Goal: Obtain resource: Download file/media

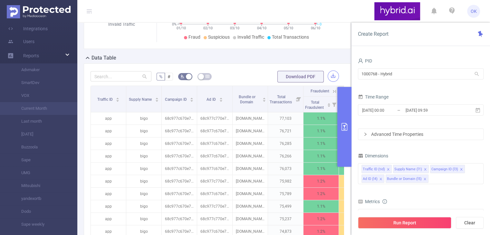
click at [329, 74] on button "button" at bounding box center [333, 76] width 11 height 11
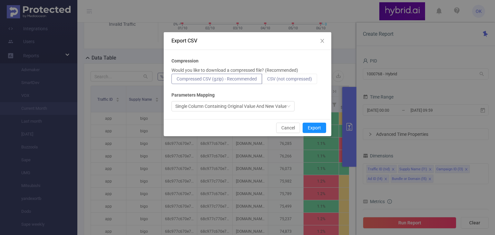
click at [291, 78] on span "CSV (not compressed)" at bounding box center [289, 78] width 45 height 5
click at [267, 81] on input "CSV (not compressed)" at bounding box center [267, 81] width 0 height 0
click at [242, 108] on div "Single Column Containing Original Value And New Value" at bounding box center [230, 107] width 111 height 10
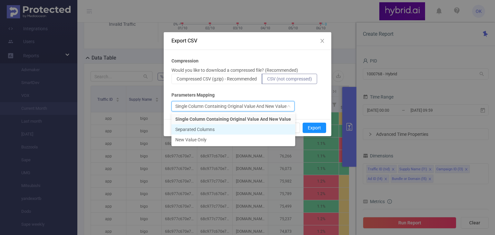
click at [232, 128] on li "Separated Columns" at bounding box center [234, 129] width 124 height 10
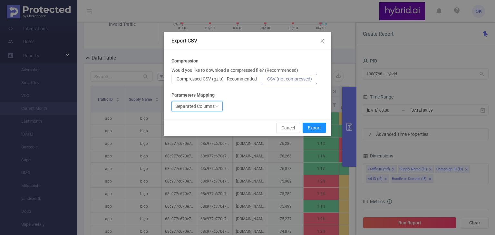
click at [211, 109] on div "Separated Columns" at bounding box center [194, 107] width 39 height 10
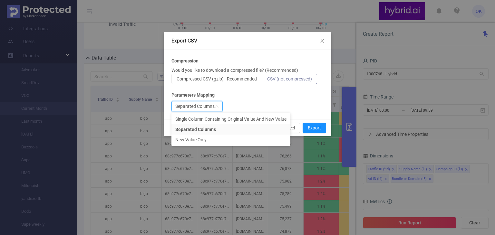
click at [257, 92] on div "Compression Would you like to download a compressed file? (Recommended) Compres…" at bounding box center [248, 85] width 152 height 54
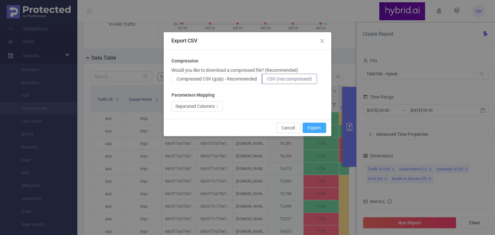
click at [313, 127] on button "Export" at bounding box center [315, 128] width 24 height 10
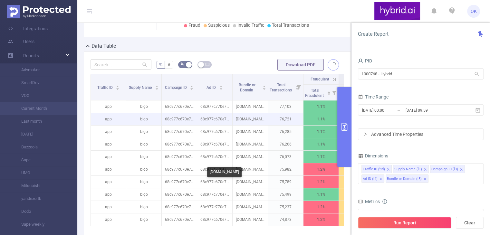
scroll to position [139, 0]
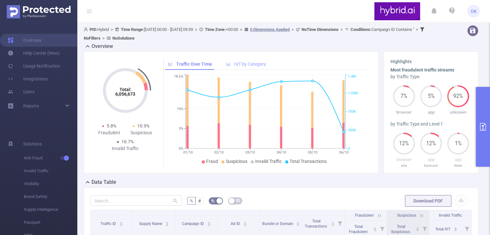
click at [247, 64] on span "IVT by Category" at bounding box center [250, 64] width 32 height 5
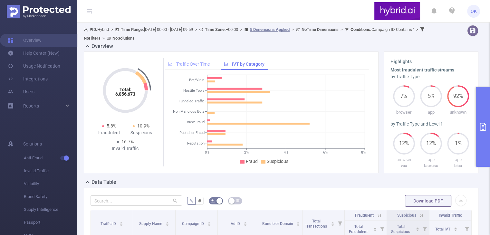
click at [183, 63] on span "Traffic Over Time" at bounding box center [193, 64] width 34 height 5
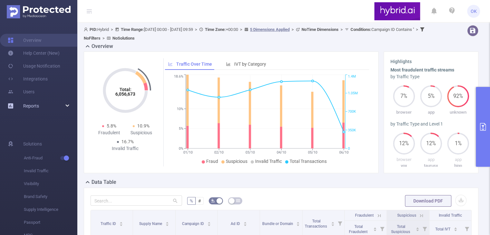
click at [59, 105] on div "Reports" at bounding box center [38, 106] width 77 height 13
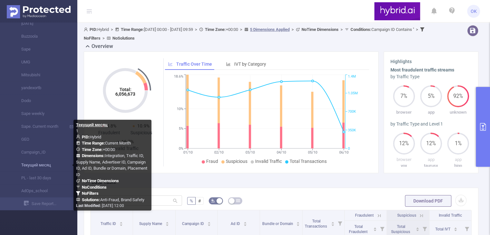
click at [52, 167] on link "Текущий месяц" at bounding box center [41, 165] width 57 height 13
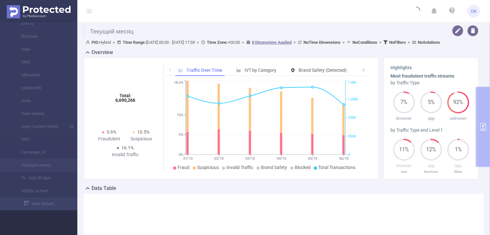
type input "[DATE] 17:59"
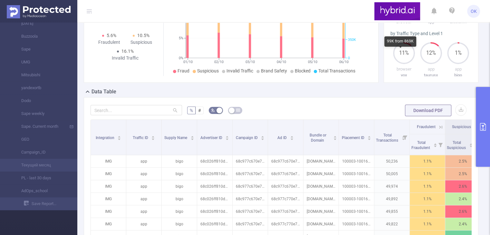
scroll to position [97, 0]
click at [456, 116] on button "button" at bounding box center [461, 109] width 11 height 11
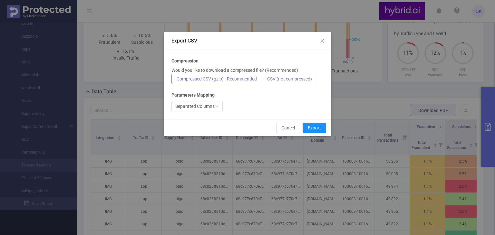
click at [302, 80] on span "CSV (not compressed)" at bounding box center [289, 78] width 45 height 5
click at [267, 81] on input "CSV (not compressed)" at bounding box center [267, 81] width 0 height 0
click at [319, 127] on button "Export" at bounding box center [315, 128] width 24 height 10
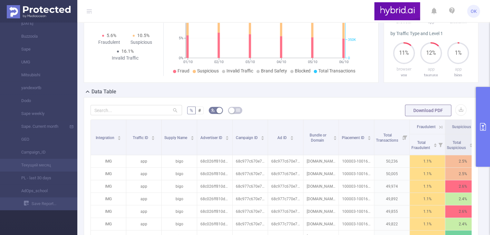
click at [482, 137] on button "primary" at bounding box center [483, 127] width 14 height 80
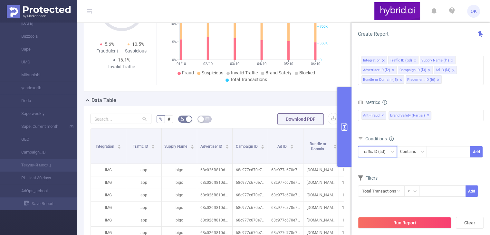
click at [391, 152] on icon "icon: down" at bounding box center [393, 152] width 4 height 4
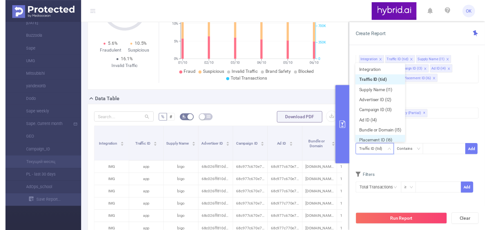
scroll to position [3, 0]
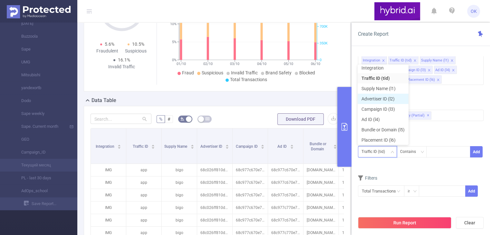
click at [393, 100] on li "Advertiser ID (l2)" at bounding box center [383, 99] width 51 height 10
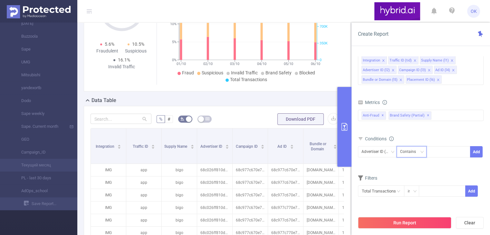
click at [420, 152] on div "Contains" at bounding box center [410, 152] width 20 height 11
click at [419, 175] on li "Is" at bounding box center [418, 176] width 43 height 10
click at [435, 192] on input at bounding box center [442, 191] width 46 height 10
click at [410, 191] on div "≥" at bounding box center [411, 191] width 7 height 11
click at [399, 191] on icon "icon: close-circle" at bounding box center [399, 192] width 4 height 4
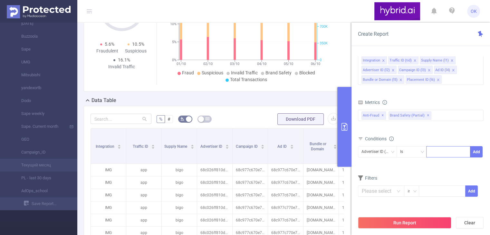
click at [438, 151] on div at bounding box center [448, 152] width 37 height 11
paste input "66aa47067bc72f3cdc3b4b9f"
type input "66aa47067bc72f3cdc3b4b9f"
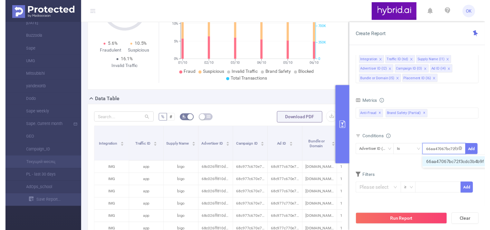
scroll to position [0, 14]
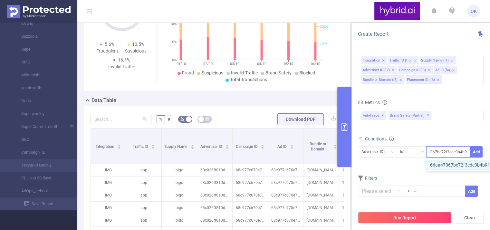
click at [441, 163] on li "66aa47067bc72f3cdc3b4b9f" at bounding box center [463, 165] width 73 height 10
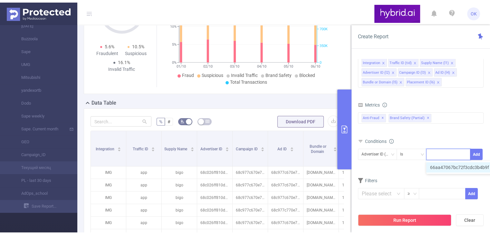
scroll to position [0, 0]
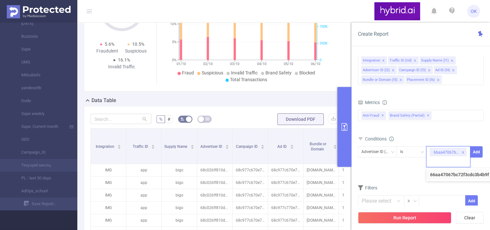
click at [406, 171] on div "Advertiser ID (l2) Is 66aa47067bc72f3cdc3b4b9f Add" at bounding box center [421, 159] width 126 height 28
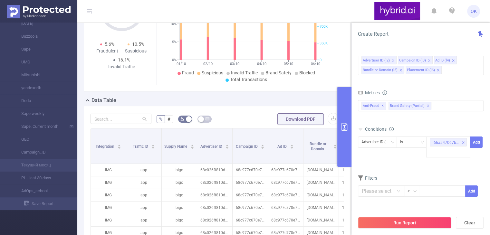
click at [417, 224] on button "Run Report" at bounding box center [404, 223] width 93 height 12
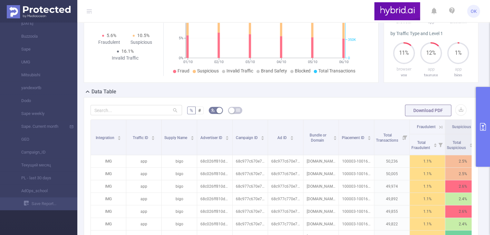
scroll to position [56, 0]
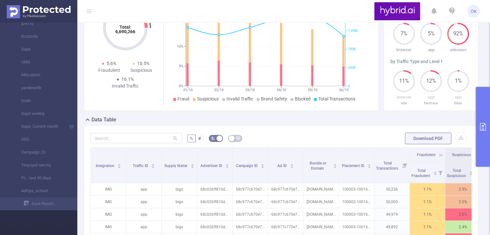
click at [486, 131] on button "primary" at bounding box center [483, 127] width 14 height 80
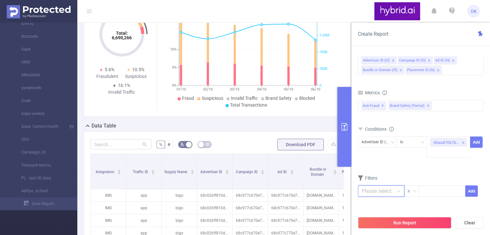
click at [383, 192] on input "text" at bounding box center [381, 191] width 46 height 11
click at [421, 174] on div "Filters" at bounding box center [421, 179] width 126 height 11
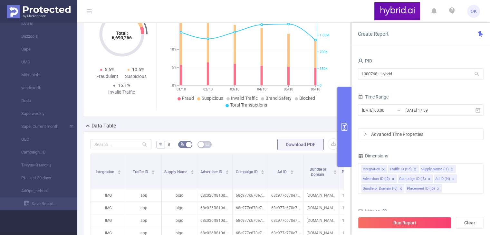
scroll to position [0, 0]
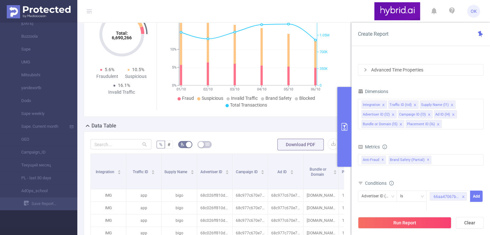
click at [372, 70] on div "Advanced Time Properties" at bounding box center [421, 69] width 125 height 11
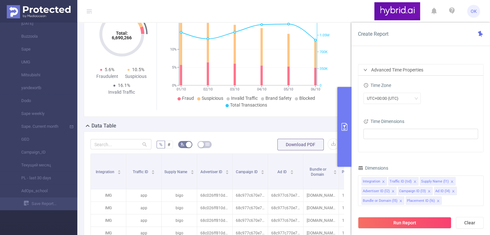
click at [368, 70] on div "Advanced Time Properties" at bounding box center [421, 69] width 125 height 11
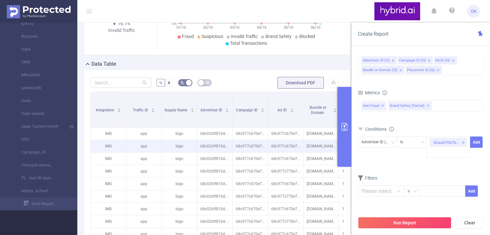
scroll to position [121, 0]
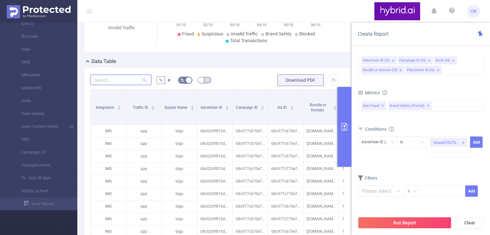
click at [125, 81] on input "text" at bounding box center [121, 80] width 61 height 10
paste input "66aa47067bc72f3cdc3b4b9f"
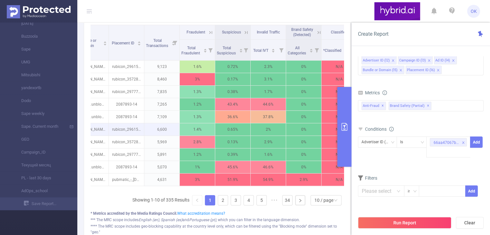
scroll to position [0, 290]
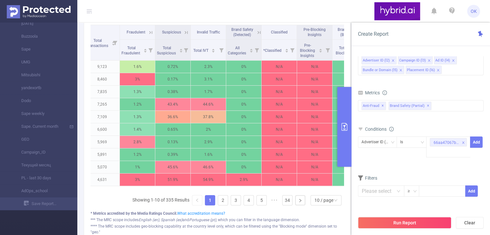
type input "66aa47067bc72f3cdc3b4b9f"
click at [476, 9] on span "OK" at bounding box center [474, 11] width 6 height 13
click at [352, 14] on header "OK" at bounding box center [245, 11] width 490 height 23
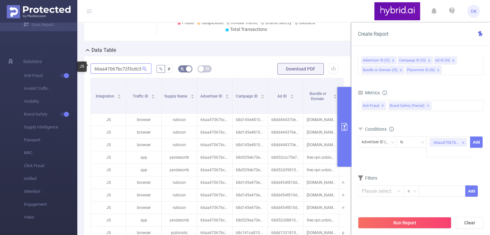
scroll to position [121, 0]
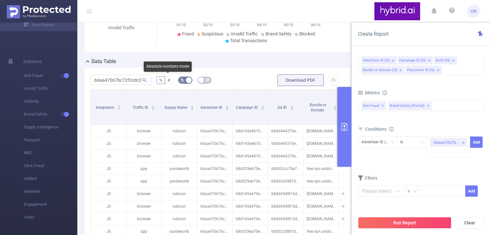
click at [169, 79] on span "#" at bounding box center [169, 80] width 3 height 5
click at [168, 82] on input "#" at bounding box center [168, 82] width 0 height 0
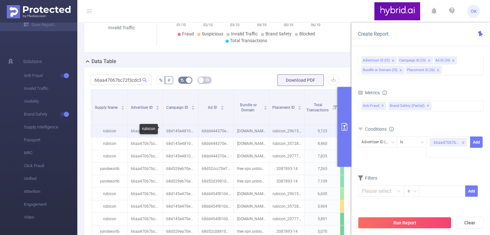
scroll to position [0, 290]
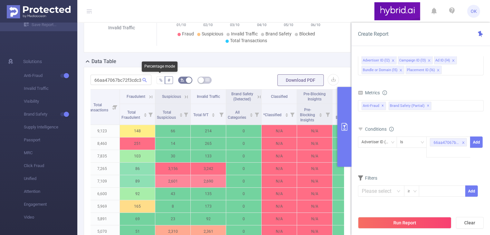
click at [159, 79] on span "%" at bounding box center [160, 80] width 3 height 5
click at [159, 82] on input "%" at bounding box center [159, 82] width 0 height 0
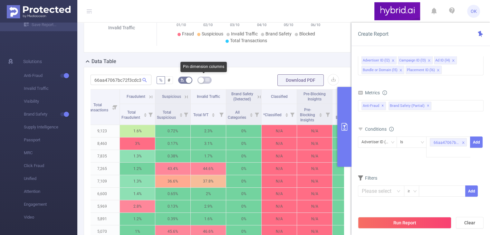
click at [206, 79] on icon "icon: table" at bounding box center [208, 80] width 4 height 4
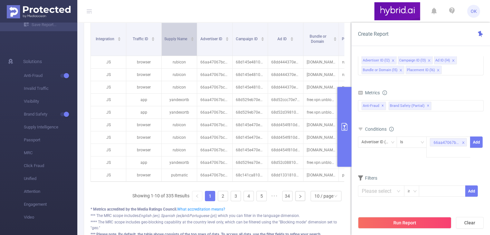
scroll to position [99, 0]
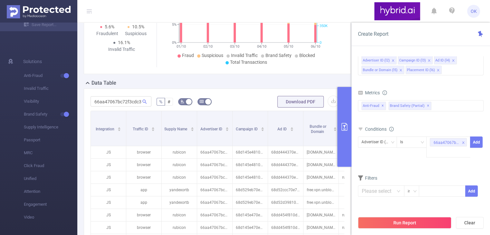
click at [201, 100] on icon "icon: table" at bounding box center [202, 102] width 4 height 4
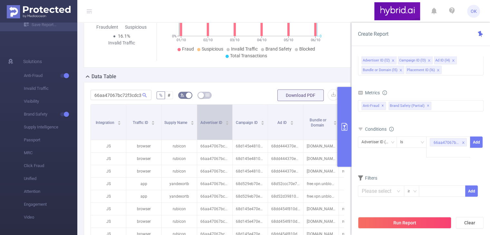
scroll to position [126, 0]
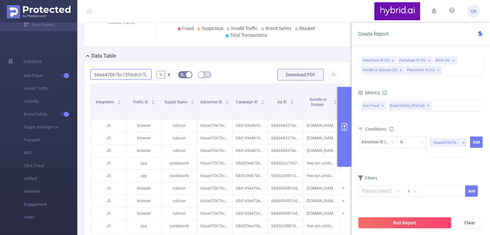
click at [130, 72] on input "66aa47067bc72f3cdc3b4b9f" at bounding box center [121, 74] width 61 height 10
click at [132, 73] on input "66aa47067bc72f3cdc3b4b9f" at bounding box center [121, 74] width 61 height 10
click at [329, 74] on button "button" at bounding box center [333, 74] width 11 height 11
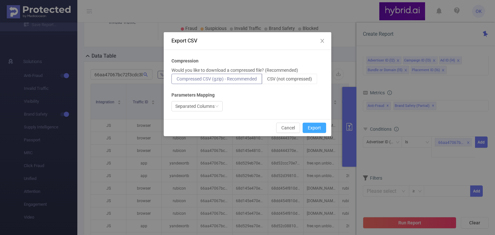
click at [318, 128] on button "Export" at bounding box center [315, 128] width 24 height 10
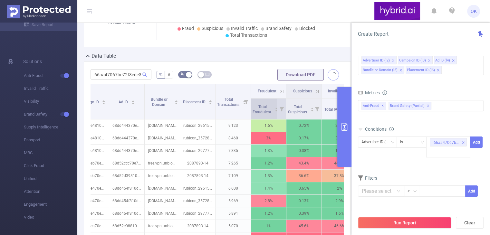
scroll to position [0, 193]
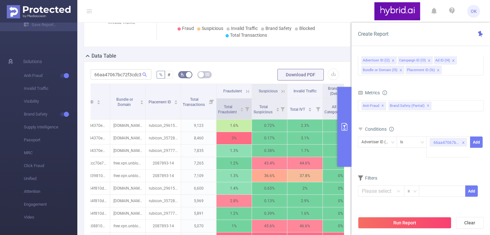
click at [246, 108] on icon at bounding box center [247, 109] width 4 height 4
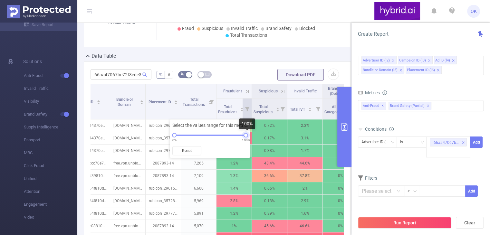
drag, startPoint x: 246, startPoint y: 135, endPoint x: 250, endPoint y: 144, distance: 10.0
click at [250, 144] on div "Select the values range for this metric: 0% 100% Reset" at bounding box center [210, 139] width 81 height 38
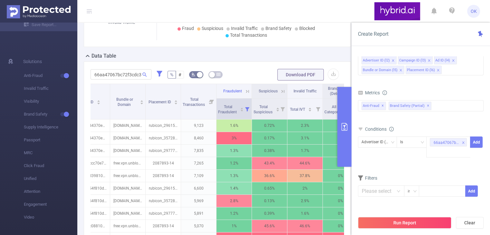
click at [245, 107] on icon at bounding box center [247, 109] width 9 height 21
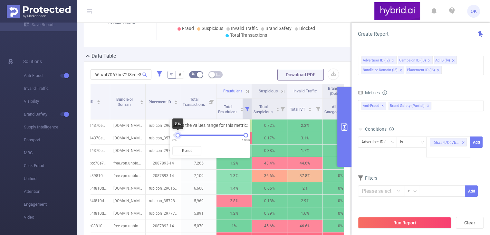
drag, startPoint x: 174, startPoint y: 135, endPoint x: 178, endPoint y: 137, distance: 4.2
click at [178, 137] on div at bounding box center [178, 135] width 5 height 5
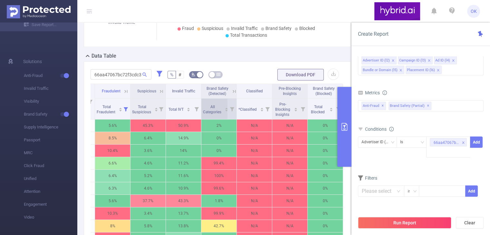
scroll to position [0, 320]
click at [194, 107] on icon at bounding box center [196, 109] width 4 height 4
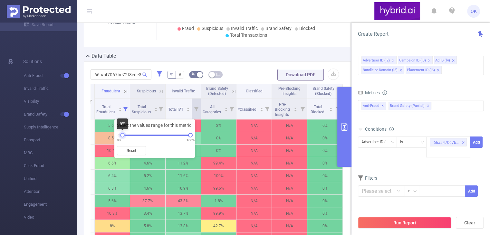
drag, startPoint x: 119, startPoint y: 135, endPoint x: 123, endPoint y: 136, distance: 3.6
click at [123, 136] on div at bounding box center [122, 135] width 5 height 5
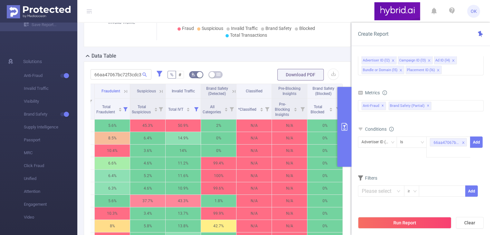
click at [347, 119] on button "primary" at bounding box center [345, 127] width 14 height 80
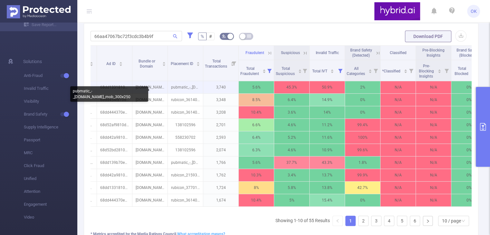
scroll to position [0, 160]
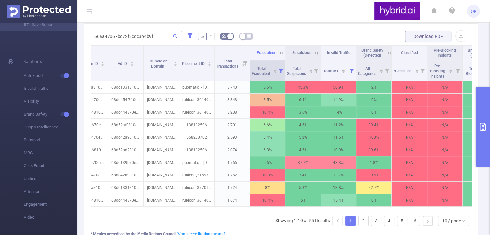
click at [280, 73] on icon at bounding box center [281, 71] width 4 height 4
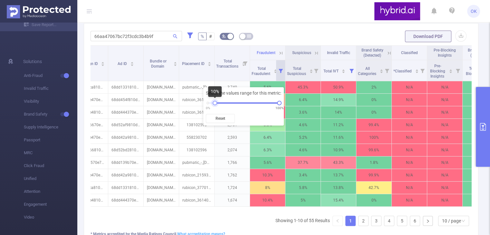
drag, startPoint x: 212, startPoint y: 102, endPoint x: 216, endPoint y: 102, distance: 3.5
click at [216, 102] on div at bounding box center [215, 103] width 5 height 5
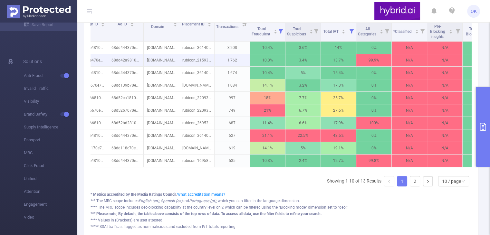
scroll to position [121, 0]
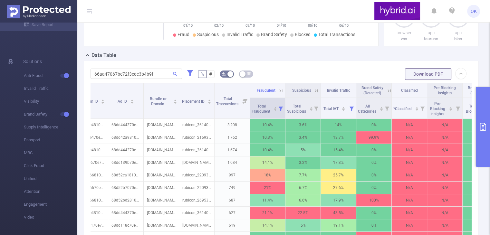
click at [280, 111] on icon at bounding box center [281, 109] width 4 height 4
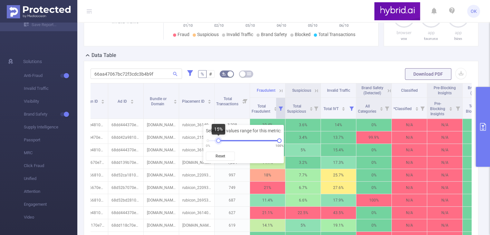
drag, startPoint x: 215, startPoint y: 140, endPoint x: 219, endPoint y: 140, distance: 3.9
click at [219, 140] on div at bounding box center [218, 141] width 5 height 5
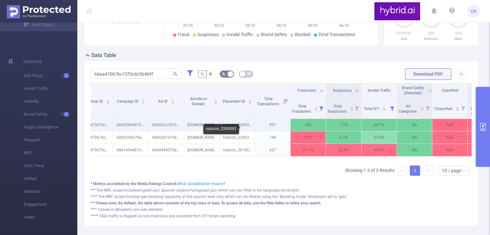
scroll to position [0, 129]
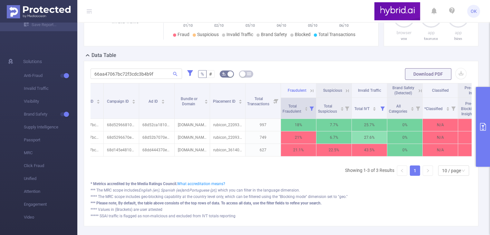
click at [312, 111] on icon at bounding box center [312, 109] width 4 height 4
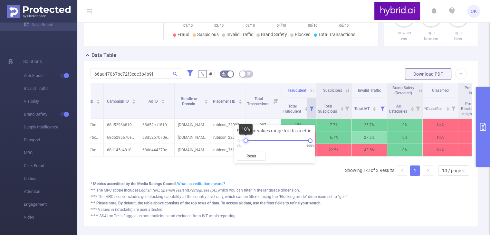
drag, startPoint x: 250, startPoint y: 141, endPoint x: 246, endPoint y: 142, distance: 3.9
click at [246, 142] on div at bounding box center [246, 141] width 5 height 5
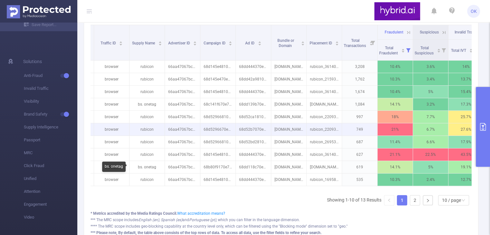
scroll to position [185, 0]
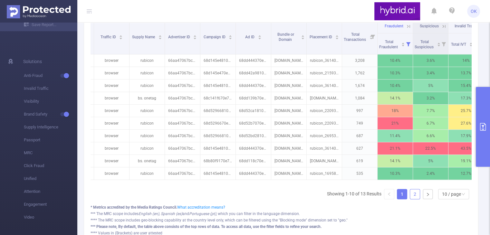
click at [410, 199] on link "2" at bounding box center [415, 195] width 10 height 10
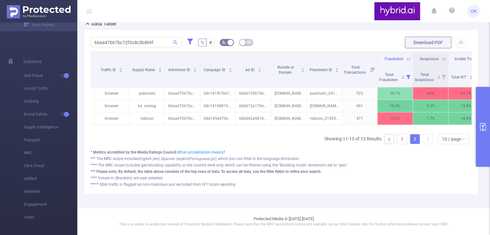
scroll to position [162, 0]
click at [388, 140] on icon "icon: left" at bounding box center [390, 140] width 4 height 4
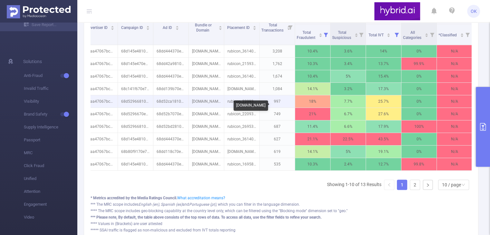
scroll to position [0, 129]
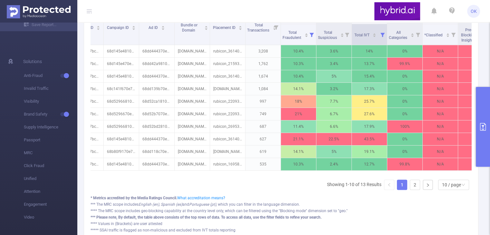
click at [384, 37] on icon at bounding box center [383, 35] width 4 height 4
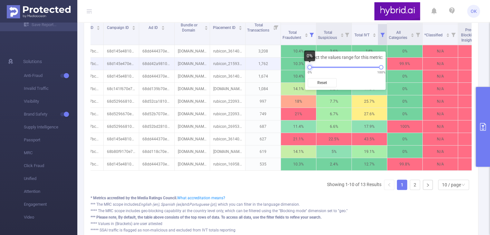
drag, startPoint x: 313, startPoint y: 67, endPoint x: 308, endPoint y: 72, distance: 7.1
click at [306, 70] on div "Select the values range for this metric: 0% 100% Reset" at bounding box center [345, 71] width 81 height 38
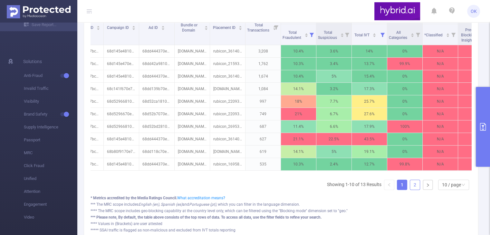
click at [410, 190] on link "2" at bounding box center [415, 185] width 10 height 10
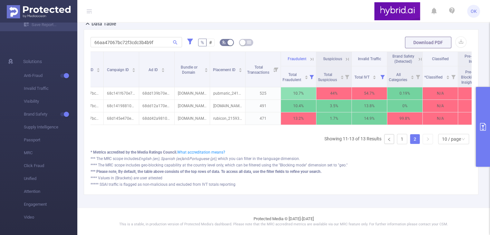
scroll to position [162, 0]
click at [398, 140] on link "1" at bounding box center [403, 139] width 10 height 10
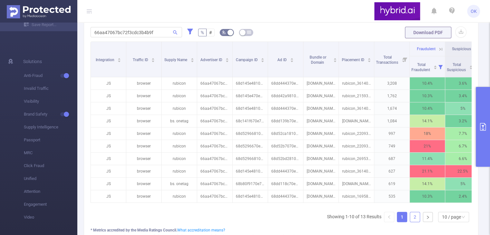
click at [410, 222] on link "2" at bounding box center [415, 217] width 10 height 10
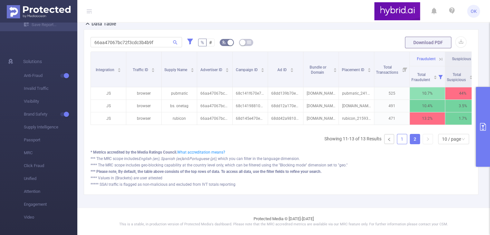
click at [398, 136] on link "1" at bounding box center [403, 139] width 10 height 10
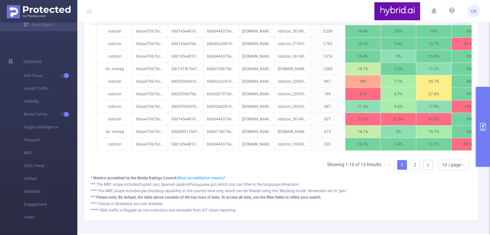
scroll to position [227, 0]
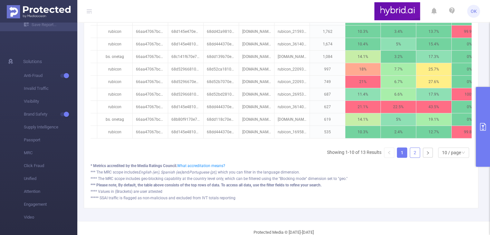
click at [410, 158] on link "2" at bounding box center [415, 153] width 10 height 10
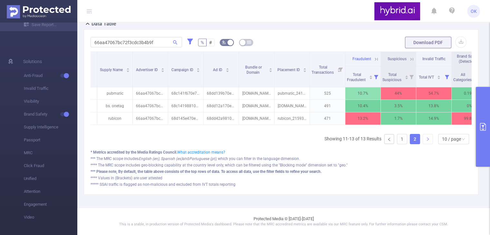
click at [425, 139] on link at bounding box center [428, 139] width 10 height 10
click at [445, 140] on div "10 / page" at bounding box center [451, 139] width 19 height 10
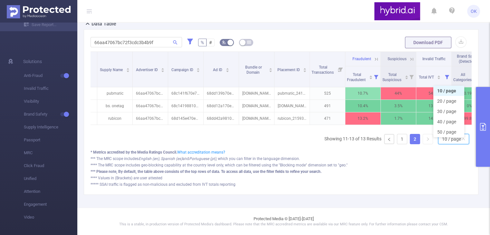
click at [447, 139] on div "10 / page" at bounding box center [451, 139] width 19 height 10
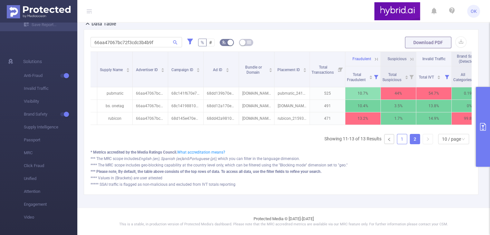
click at [398, 141] on link "1" at bounding box center [403, 139] width 10 height 10
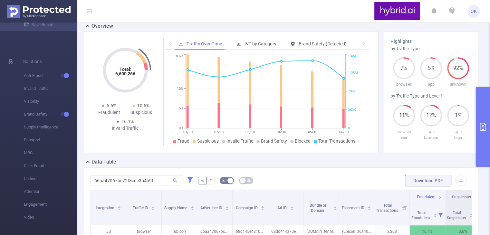
scroll to position [0, 0]
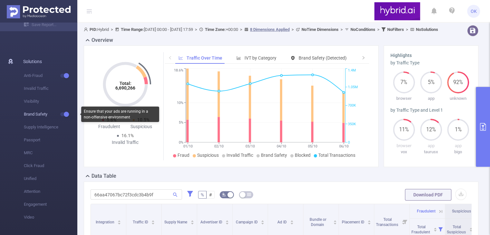
click at [64, 114] on button "button" at bounding box center [64, 115] width 9 height 4
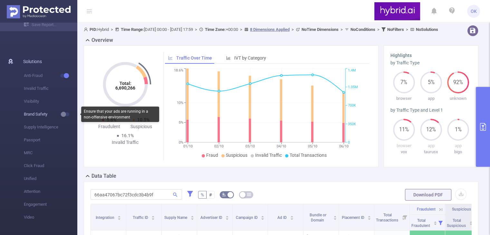
click at [64, 115] on button "button" at bounding box center [64, 115] width 9 height 4
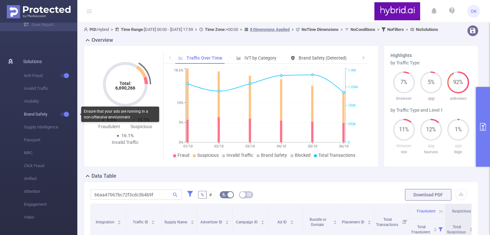
click at [64, 115] on button "button" at bounding box center [64, 115] width 9 height 4
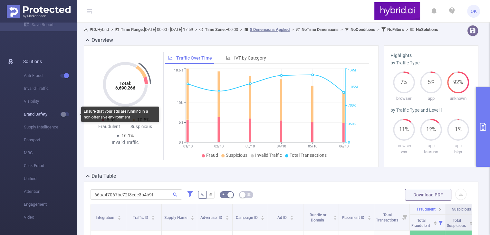
click at [64, 115] on button "button" at bounding box center [64, 115] width 9 height 4
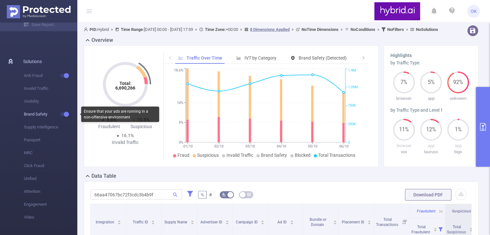
click at [64, 116] on button "button" at bounding box center [64, 115] width 9 height 4
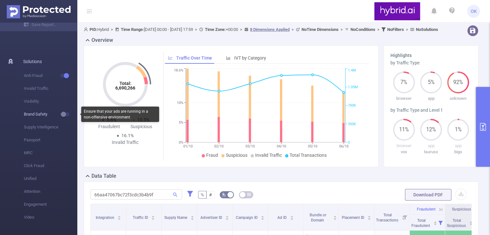
click at [64, 116] on button "button" at bounding box center [64, 115] width 9 height 4
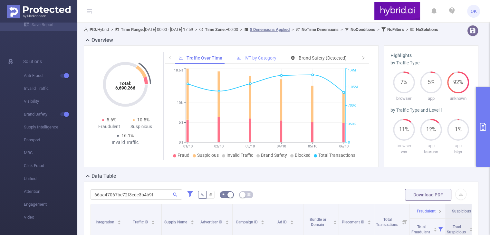
click at [252, 61] on span "IVT by Category" at bounding box center [261, 57] width 32 height 5
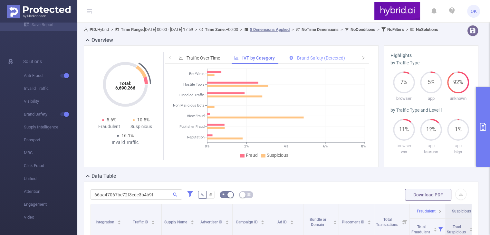
click at [326, 61] on span "Brand Safety (Detected)" at bounding box center [321, 57] width 48 height 5
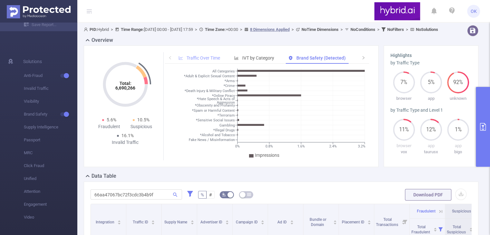
click at [200, 61] on span "Traffic Over Time" at bounding box center [204, 57] width 34 height 5
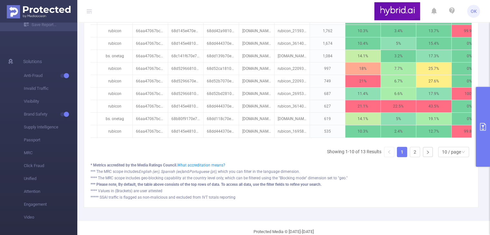
scroll to position [185, 0]
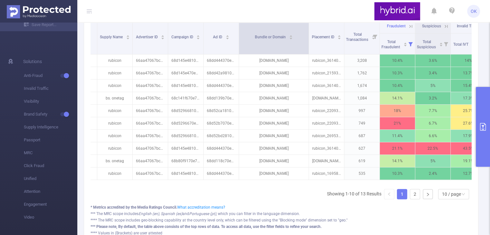
drag, startPoint x: 273, startPoint y: 34, endPoint x: 308, endPoint y: 35, distance: 34.5
click at [308, 35] on span at bounding box center [308, 36] width 3 height 35
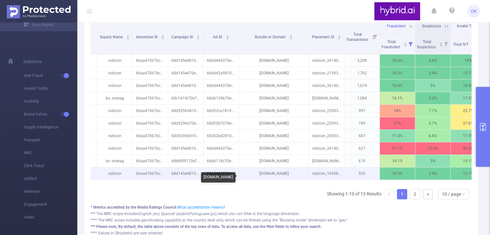
drag, startPoint x: 250, startPoint y: 64, endPoint x: 290, endPoint y: 180, distance: 122.6
click at [290, 180] on tbody "JS browser rubicon 66aa47067bc72f3cdc3b4b9f 68d145e4810d987e80f7d968 68dd444370…" at bounding box center [327, 117] width 602 height 126
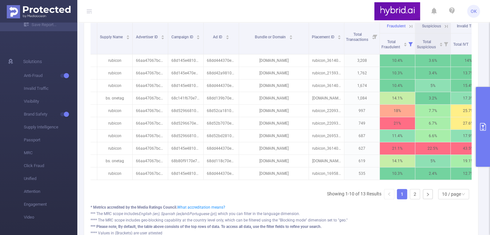
click at [262, 9] on header "OK" at bounding box center [245, 11] width 490 height 23
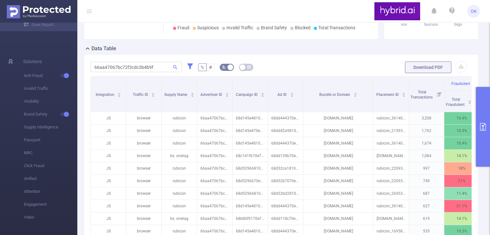
scroll to position [56, 0]
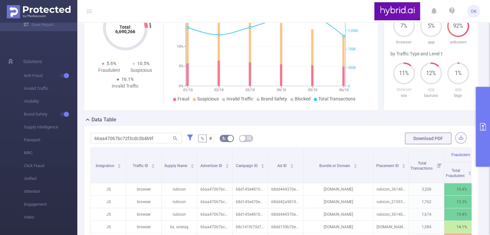
click at [460, 141] on button "button" at bounding box center [461, 138] width 11 height 11
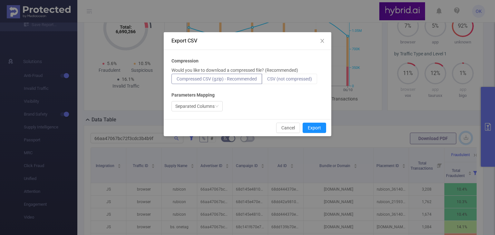
click at [293, 79] on span "CSV (not compressed)" at bounding box center [289, 78] width 45 height 5
click at [267, 81] on input "CSV (not compressed)" at bounding box center [267, 81] width 0 height 0
click at [320, 127] on button "Export" at bounding box center [315, 128] width 24 height 10
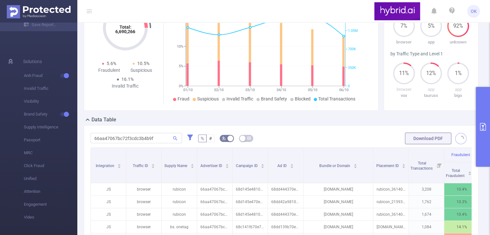
scroll to position [24, 0]
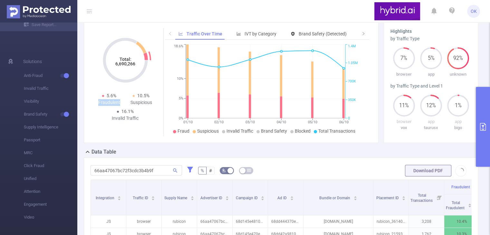
drag, startPoint x: 98, startPoint y: 109, endPoint x: 121, endPoint y: 109, distance: 22.9
click at [121, 106] on div "Fraudulent" at bounding box center [109, 102] width 32 height 7
click at [120, 122] on div "Invalid Traffic" at bounding box center [125, 118] width 32 height 7
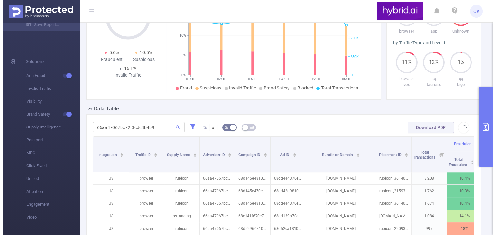
scroll to position [56, 0]
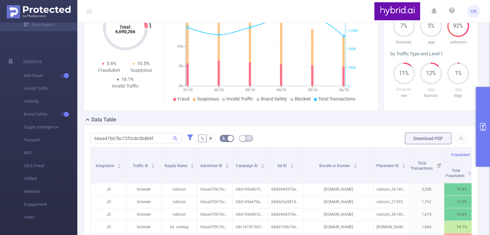
click at [420, 143] on button "Download PDF" at bounding box center [428, 139] width 46 height 12
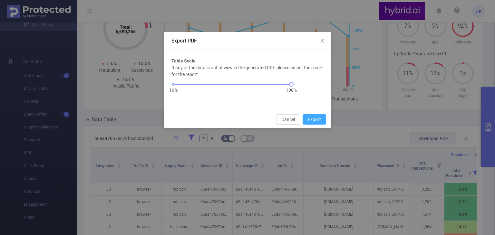
click at [316, 120] on button "Export" at bounding box center [315, 119] width 24 height 10
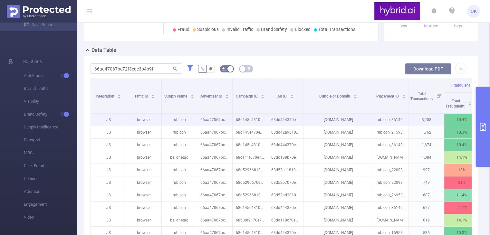
scroll to position [121, 0]
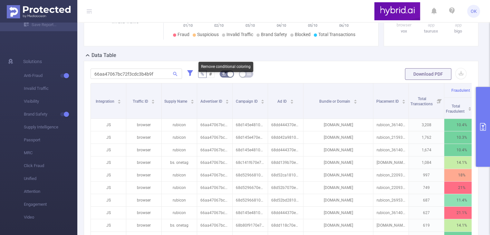
click at [226, 78] on button "button" at bounding box center [227, 74] width 14 height 7
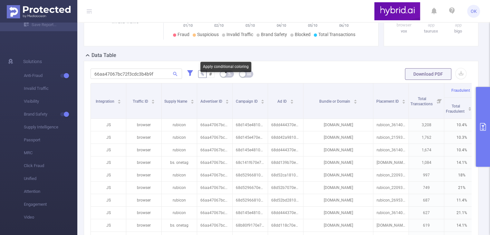
click at [226, 78] on button "button" at bounding box center [227, 74] width 14 height 7
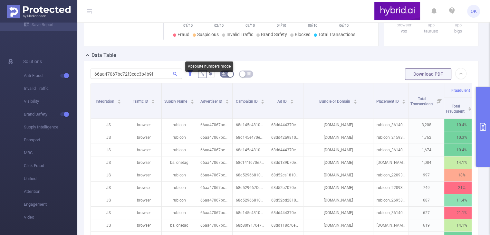
click at [210, 77] on span "#" at bounding box center [210, 74] width 3 height 5
click at [209, 76] on input "#" at bounding box center [209, 76] width 0 height 0
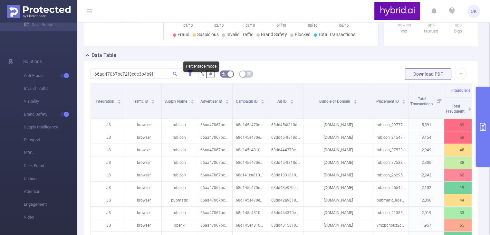
click at [201, 77] on span "%" at bounding box center [202, 74] width 3 height 5
click at [201, 76] on input "%" at bounding box center [201, 76] width 0 height 0
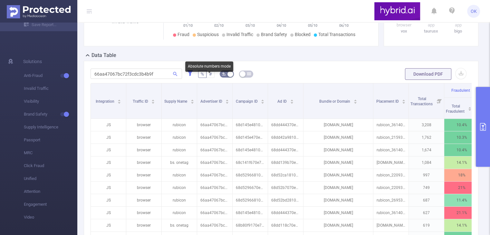
click at [209, 77] on span "#" at bounding box center [210, 74] width 3 height 5
click at [209, 76] on input "#" at bounding box center [209, 76] width 0 height 0
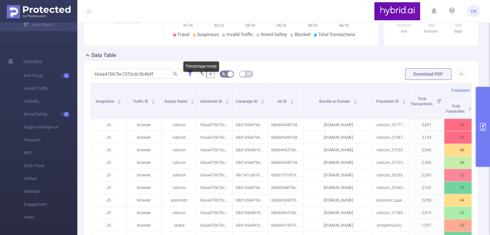
click at [202, 77] on span "%" at bounding box center [202, 74] width 3 height 5
click at [201, 76] on input "%" at bounding box center [201, 76] width 0 height 0
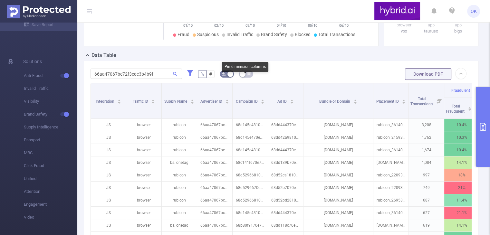
click at [244, 78] on button "button" at bounding box center [246, 74] width 14 height 7
click at [245, 78] on button "button" at bounding box center [246, 74] width 14 height 7
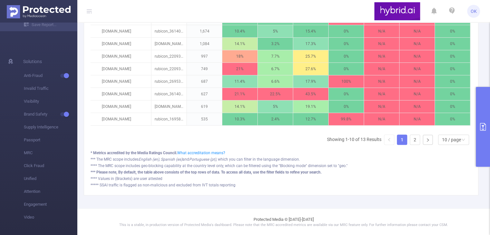
scroll to position [250, 0]
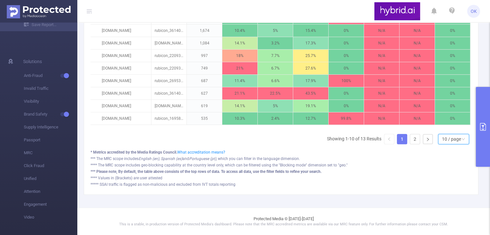
click at [457, 140] on div "10 / page" at bounding box center [453, 139] width 31 height 10
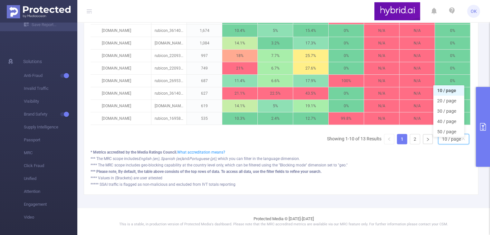
click at [451, 138] on div "10 / page" at bounding box center [451, 139] width 19 height 10
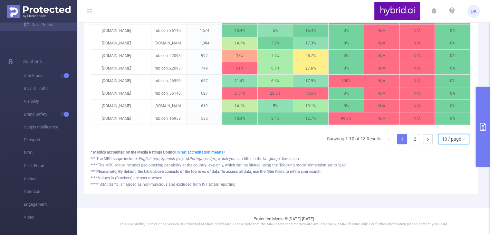
click at [451, 139] on div "10 / page" at bounding box center [451, 139] width 19 height 10
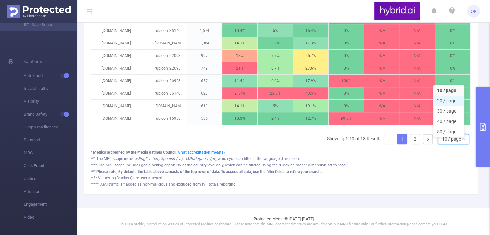
click at [453, 97] on li "20 / page" at bounding box center [449, 101] width 31 height 10
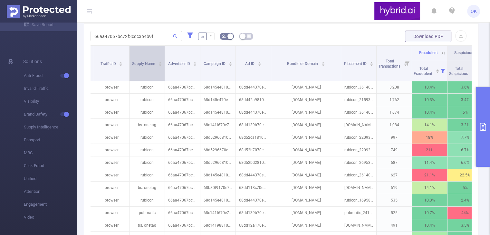
scroll to position [0, 0]
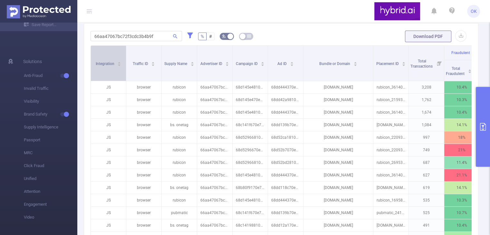
drag, startPoint x: 94, startPoint y: 64, endPoint x: 102, endPoint y: 61, distance: 8.4
click at [103, 65] on div "Integration" at bounding box center [109, 63] width 26 height 6
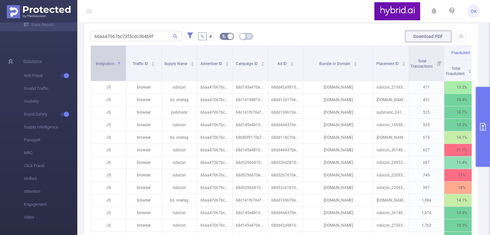
click at [112, 66] on span "Integration" at bounding box center [106, 64] width 20 height 5
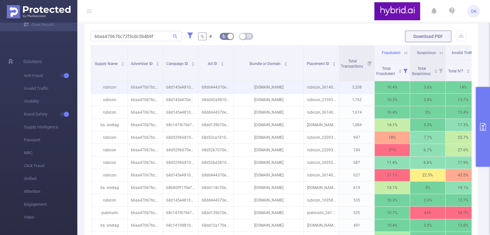
scroll to position [0, 97]
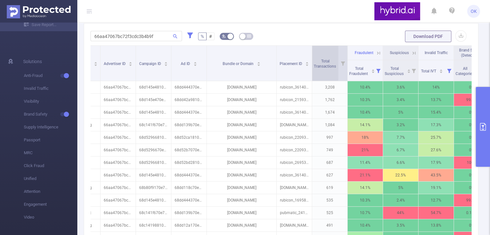
click at [330, 69] on div "Total Transactions" at bounding box center [328, 63] width 29 height 12
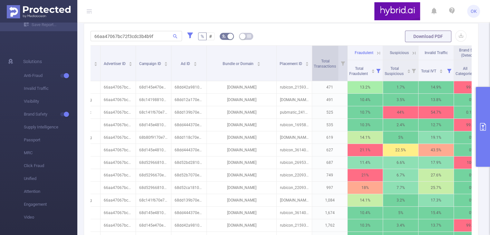
click at [320, 69] on div "Total Transactions" at bounding box center [328, 63] width 29 height 12
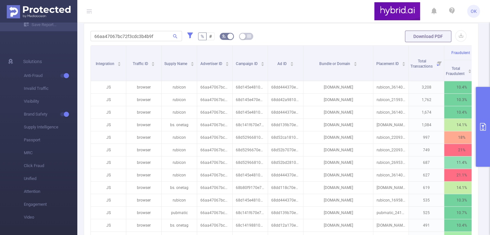
scroll to position [126, 0]
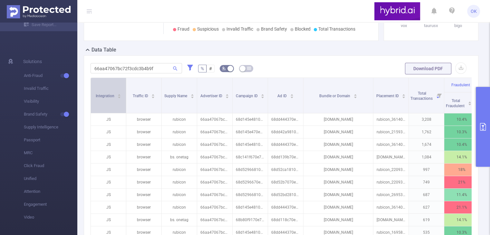
drag, startPoint x: 88, startPoint y: 101, endPoint x: 91, endPoint y: 109, distance: 9.1
click at [91, 109] on div "66aa47067bc72f3cdc3b4b9f % # Download PDF Integration Traffic ID Supply Name Ad…" at bounding box center [281, 200] width 395 height 291
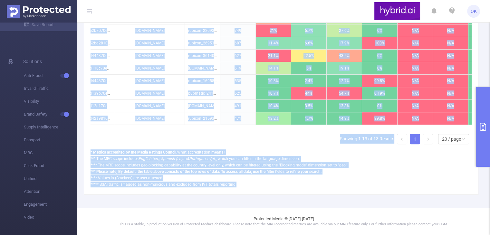
scroll to position [0, 227]
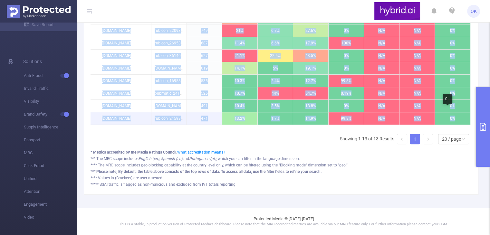
drag, startPoint x: 99, startPoint y: 125, endPoint x: 458, endPoint y: 115, distance: 358.7
click at [458, 115] on tbody "JS browser rubicon 66aa47067bc72f3cdc3b4b9f 68d145e4810d987e80f7d968 68dd444370…" at bounding box center [170, 43] width 602 height 163
copy tbody "JS browser rubicon 66aa47067bc72f3cdc3b4b9f 68d145e4810d987e80f7d968 68dd444370…"
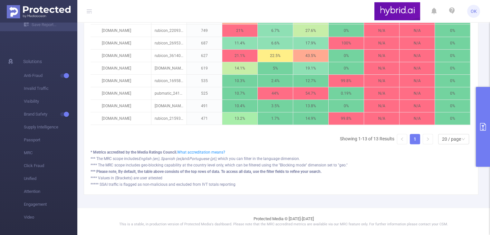
click at [153, 134] on div "Integration Traffic ID Supply Name Advertiser ID Campaign ID Ad ID Bundle or Do…" at bounding box center [281, 38] width 381 height 224
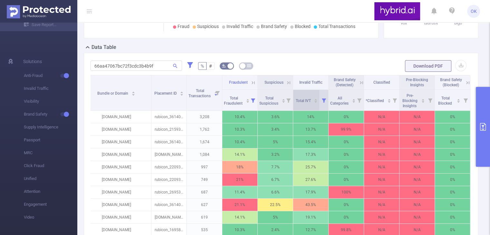
scroll to position [126, 0]
